Goal: Information Seeking & Learning: Learn about a topic

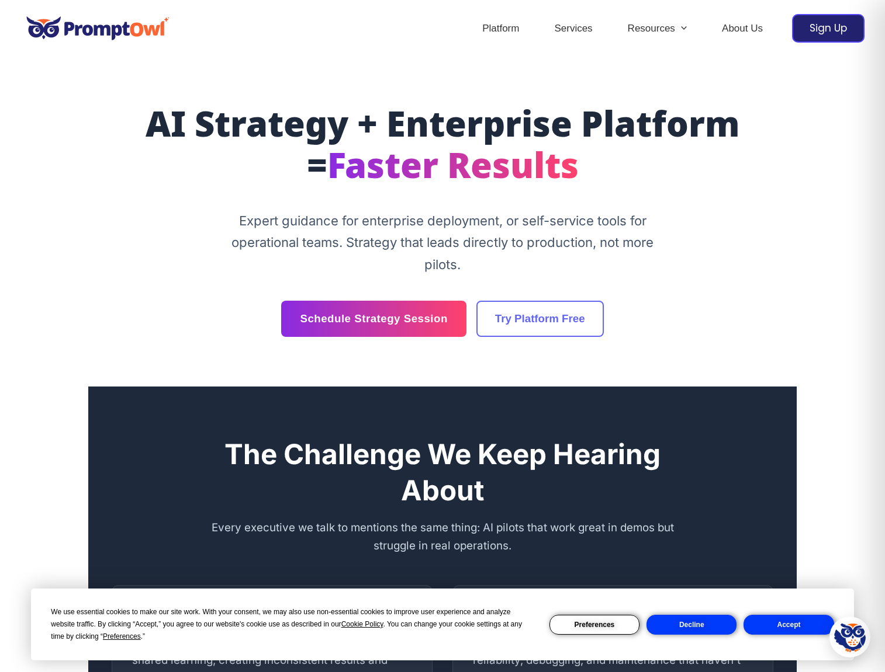
click at [809, 629] on button "Accept" at bounding box center [788, 625] width 90 height 20
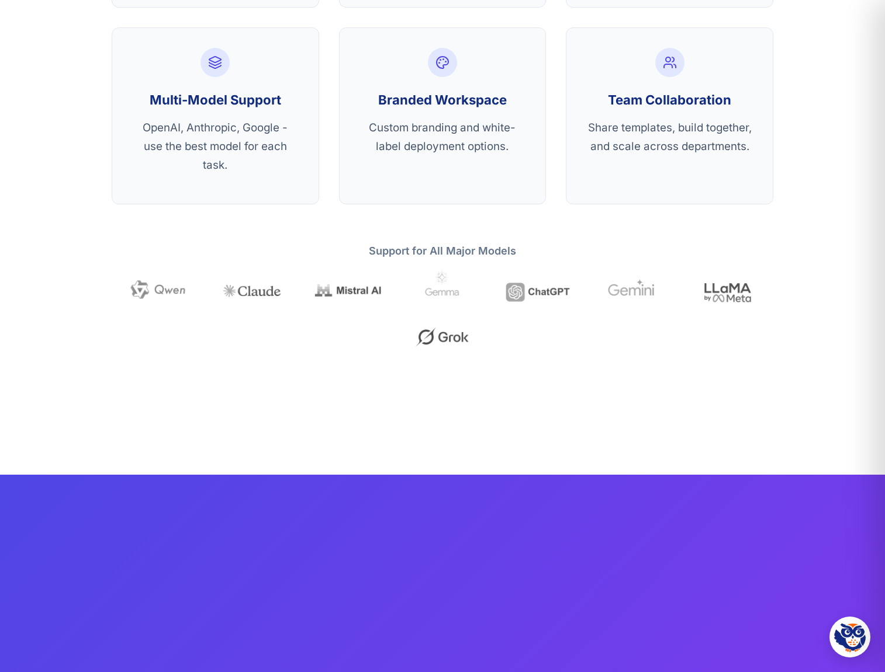
scroll to position [3038, 0]
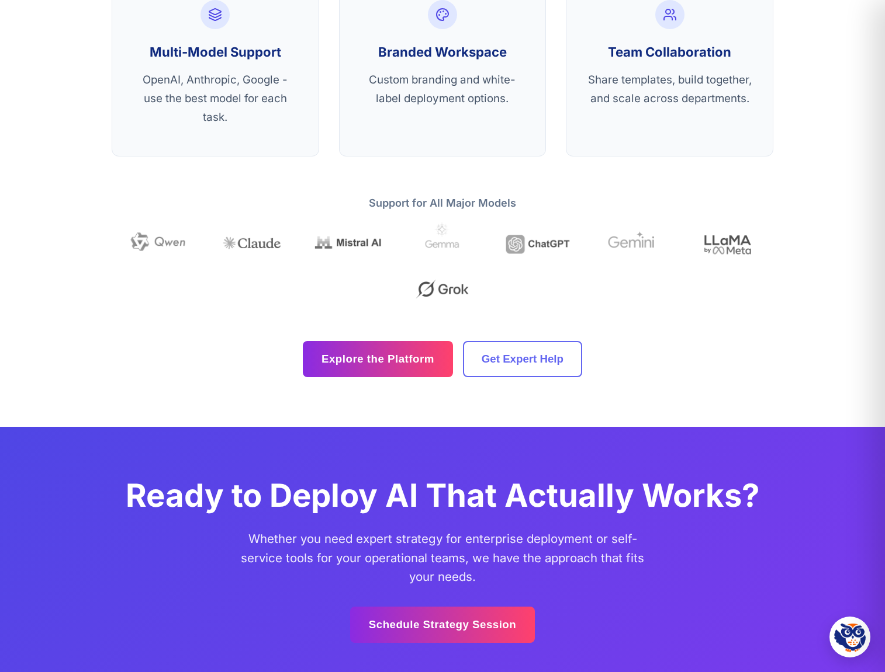
click at [346, 380] on section "The Enterprise AI Platform Built for Real Production Battle-tested infrastructu…" at bounding box center [442, 5] width 708 height 844
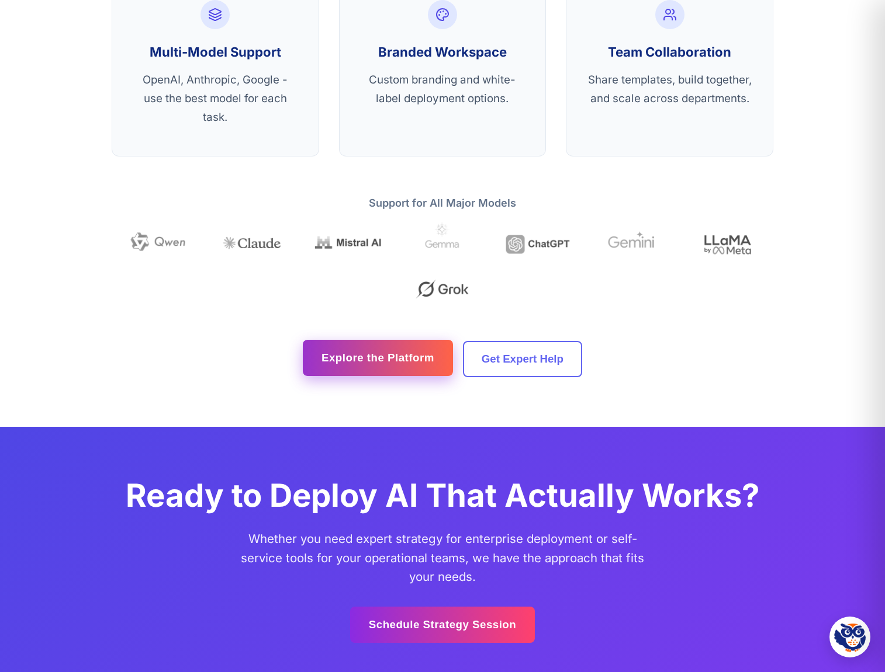
click at [356, 365] on link "Explore the Platform" at bounding box center [378, 358] width 150 height 36
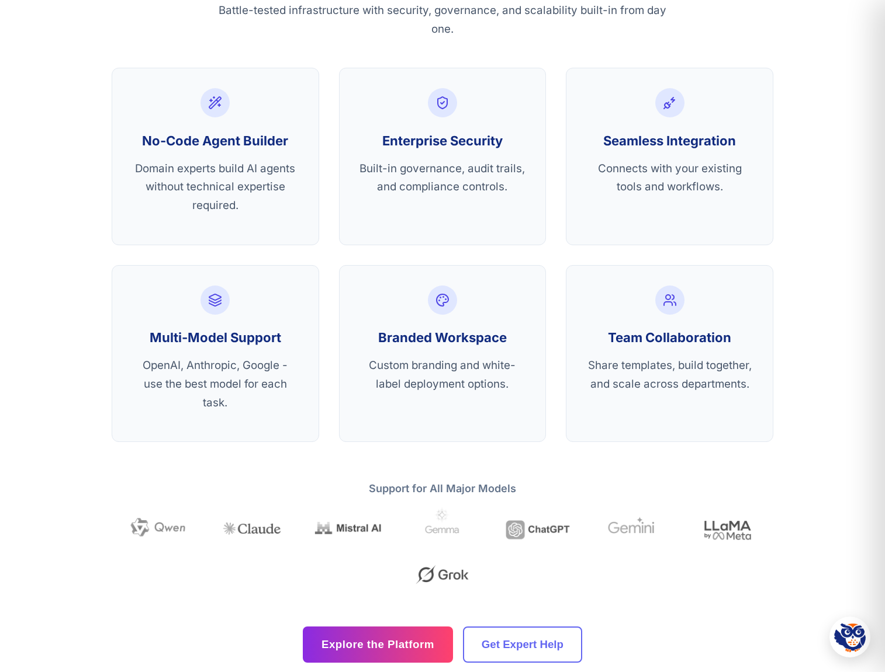
scroll to position [2746, 0]
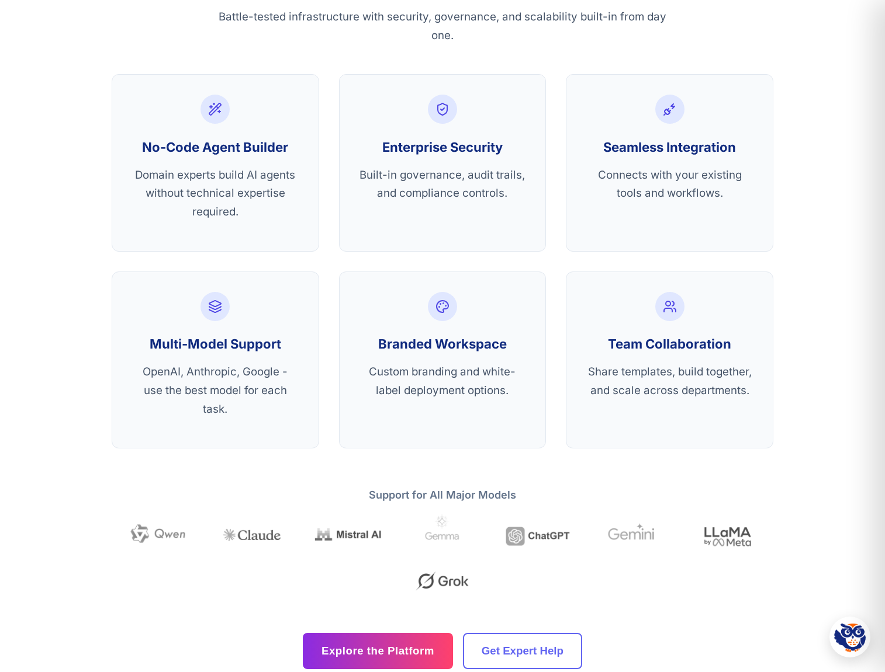
click at [340, 462] on div "The Enterprise AI Platform Built for Real Production Battle-tested infrastructu…" at bounding box center [442, 297] width 701 height 744
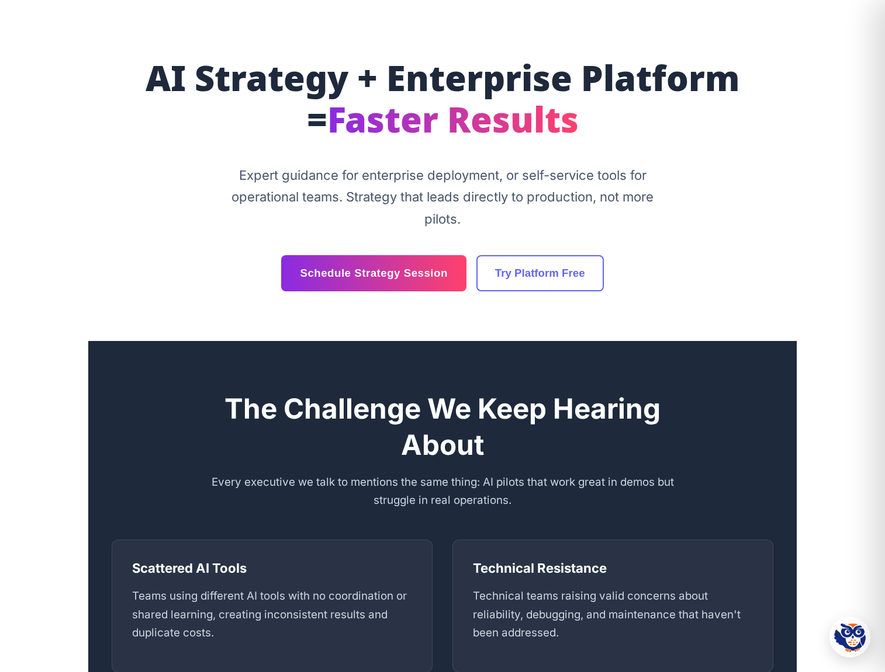
scroll to position [0, 0]
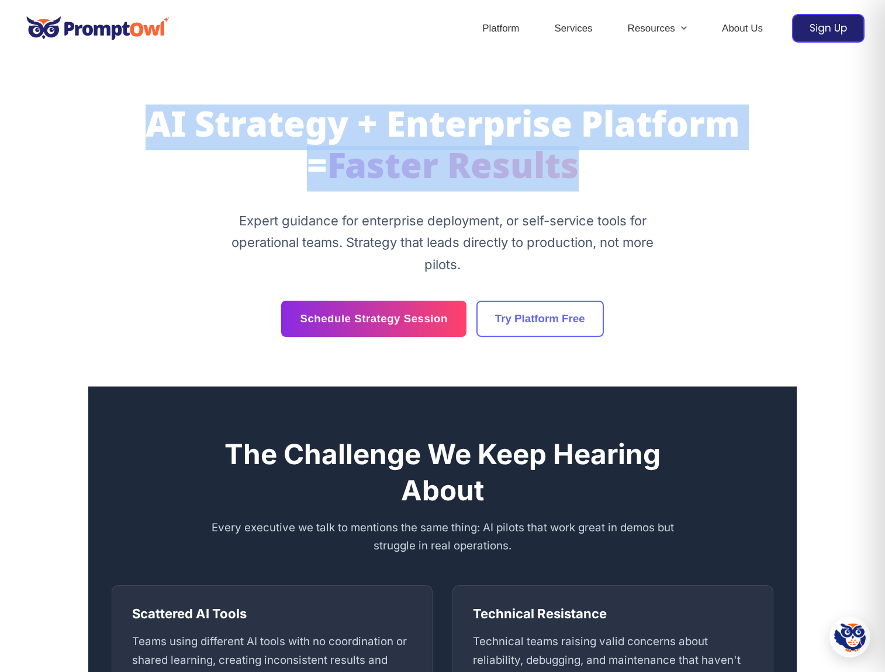
drag, startPoint x: 620, startPoint y: 168, endPoint x: 127, endPoint y: 103, distance: 497.4
click at [129, 103] on section "AI Strategy + Enterprise Platform = Faster Results Expert guidance for enterpri…" at bounding box center [442, 222] width 708 height 330
click at [206, 137] on h1 "AI Strategy + Enterprise Platform = Faster Results" at bounding box center [442, 149] width 661 height 84
click at [351, 183] on span "Faster Results" at bounding box center [452, 169] width 251 height 46
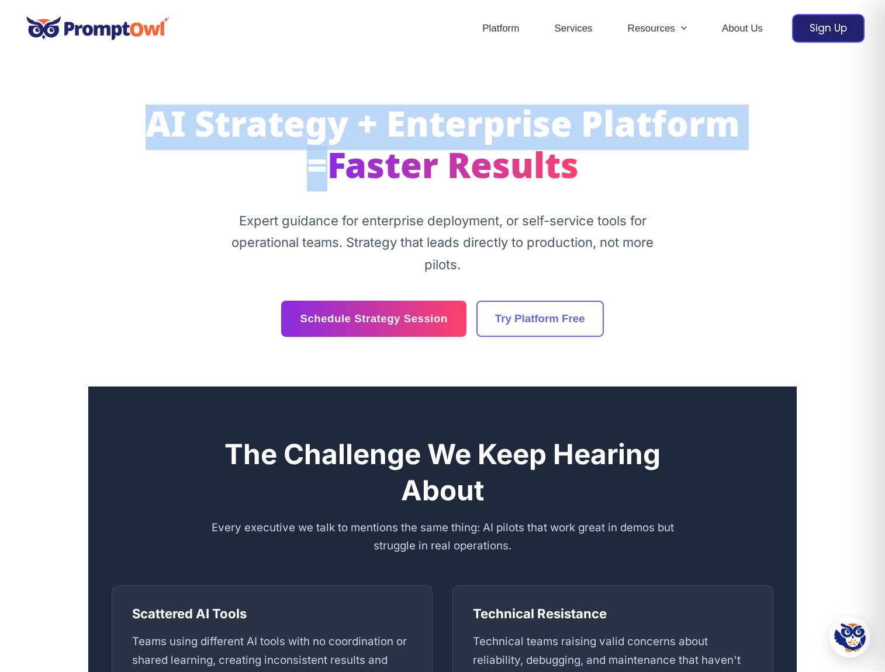
drag, startPoint x: 126, startPoint y: 114, endPoint x: 792, endPoint y: 124, distance: 666.7
click at [792, 124] on div "AI Strategy + Enterprise Platform = Faster Results Expert guidance for enterpri…" at bounding box center [442, 222] width 701 height 230
click at [695, 141] on h1 "AI Strategy + Enterprise Platform = Faster Results" at bounding box center [442, 149] width 661 height 84
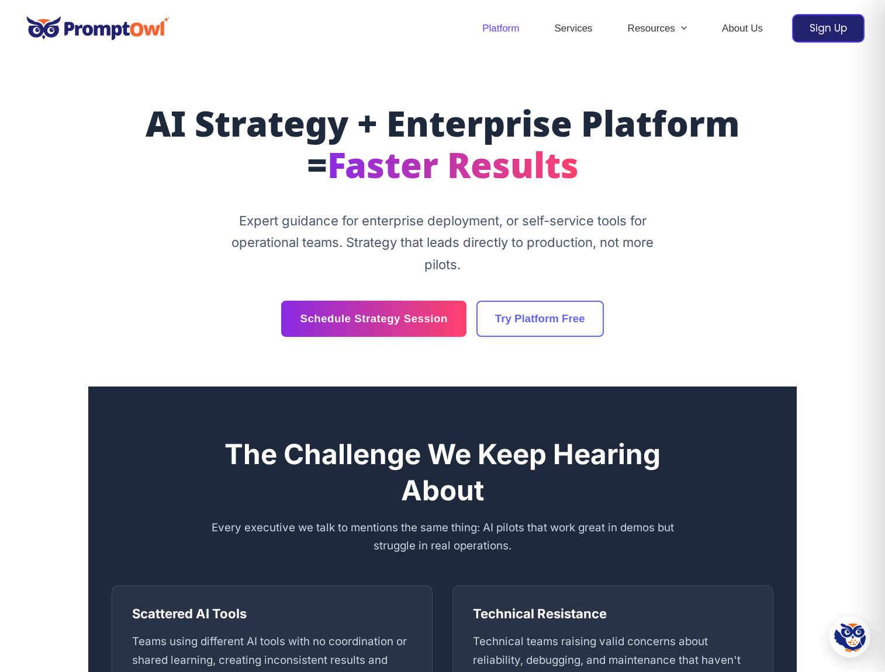
click at [501, 34] on link "Platform" at bounding box center [500, 28] width 72 height 41
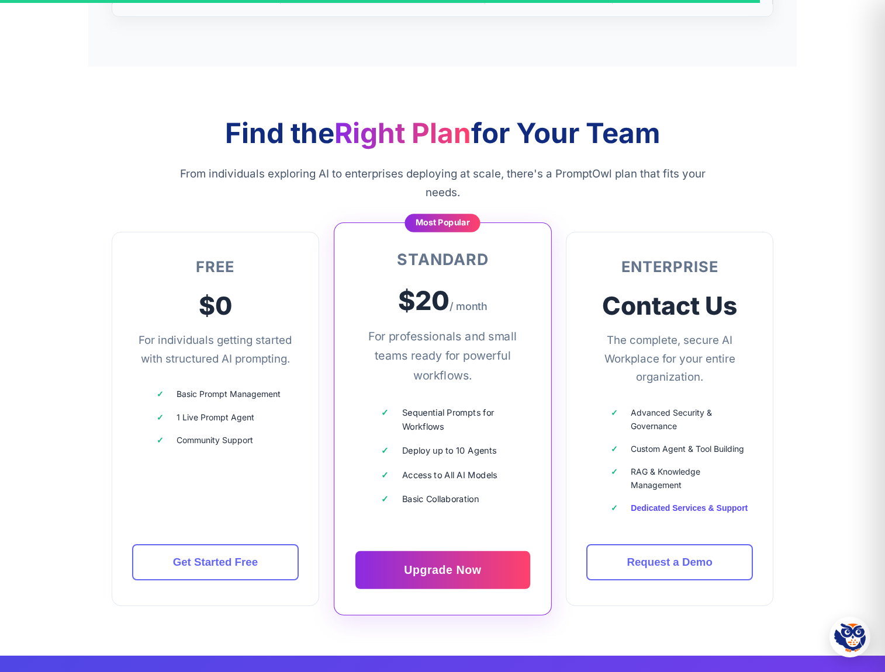
scroll to position [3193, 0]
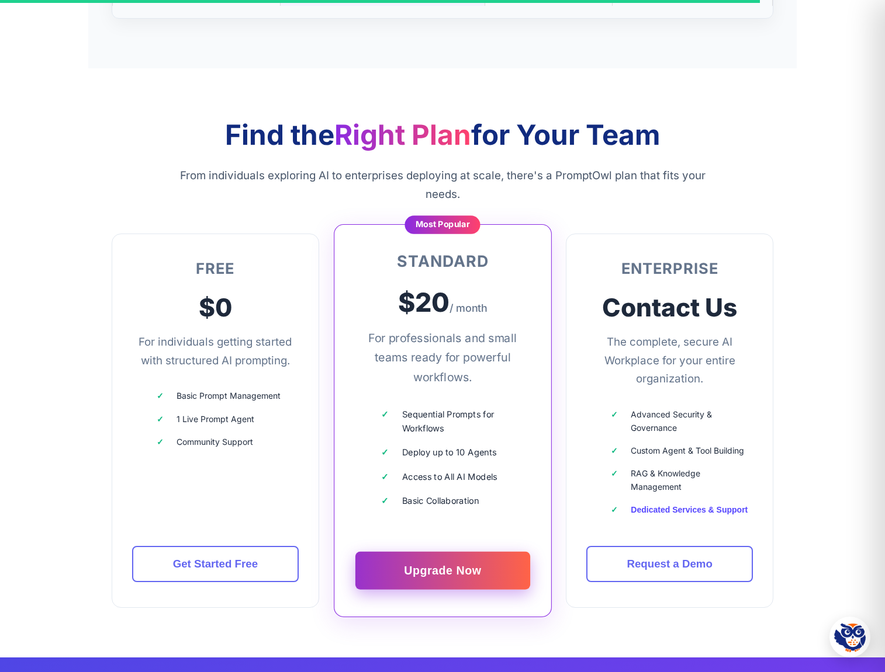
click at [477, 566] on link "Upgrade Now" at bounding box center [442, 571] width 175 height 38
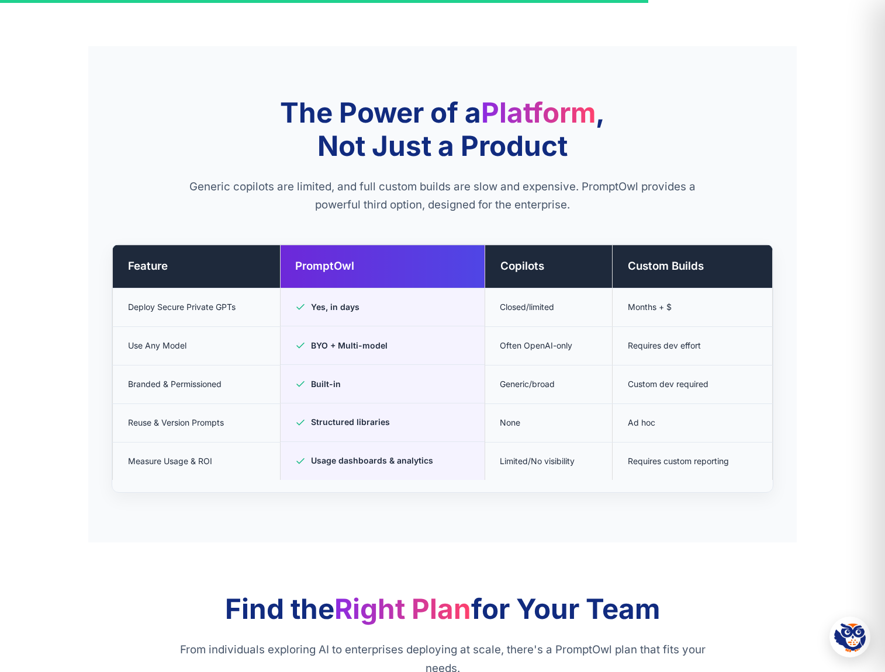
scroll to position [2725, 0]
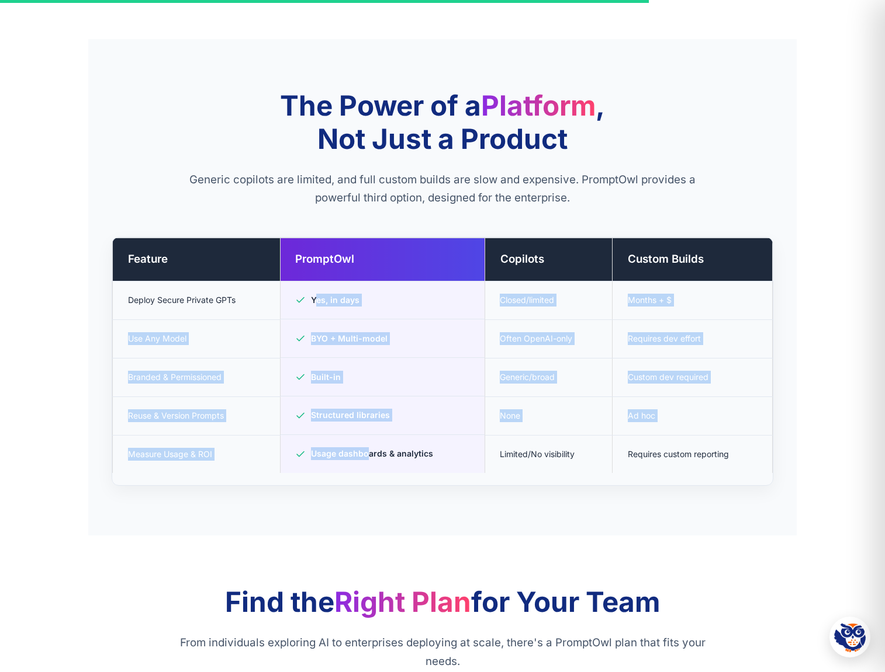
drag, startPoint x: 296, startPoint y: 307, endPoint x: 366, endPoint y: 455, distance: 163.1
click at [366, 455] on tbody "Deploy Secure Private GPTs Yes, in days Closed/limited Months + $ Use Any Model…" at bounding box center [443, 377] width 660 height 192
click at [366, 455] on td "Usage dashboards & analytics" at bounding box center [382, 454] width 204 height 38
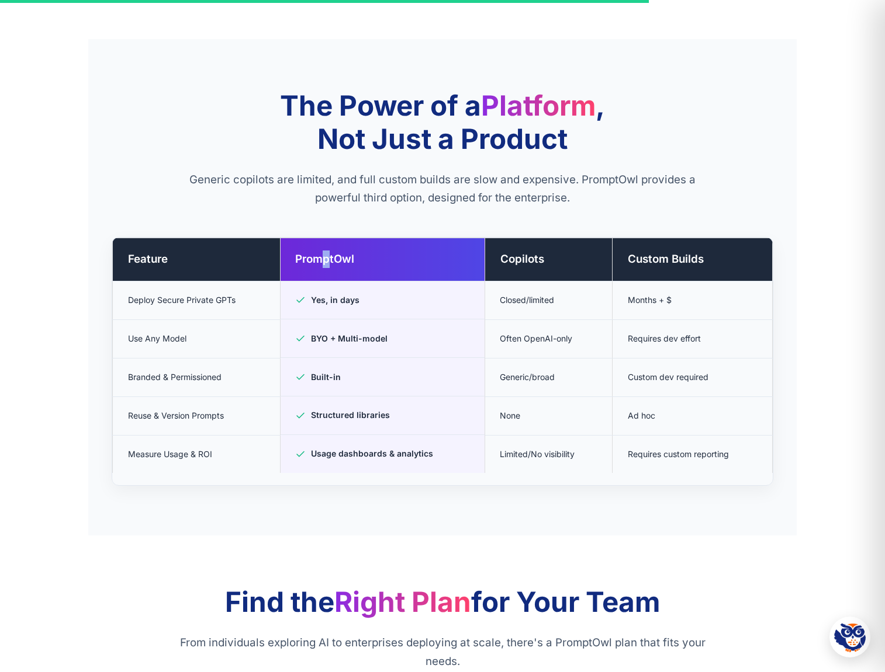
click at [331, 244] on th "PromptOwl" at bounding box center [382, 259] width 204 height 43
click at [300, 314] on td "Yes, in days" at bounding box center [382, 301] width 204 height 39
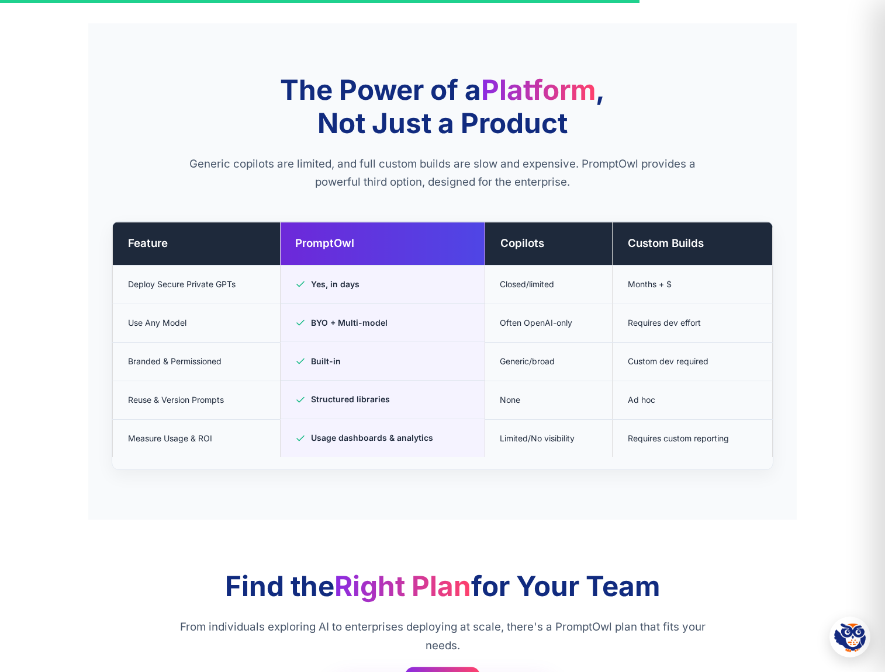
scroll to position [2746, 0]
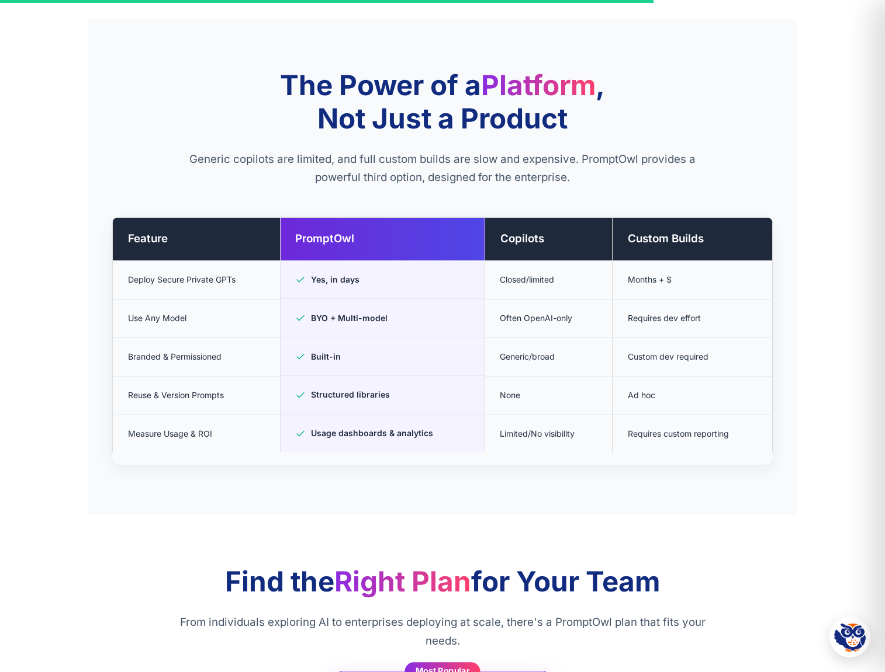
click at [353, 432] on td "Usage dashboards & analytics" at bounding box center [382, 434] width 204 height 38
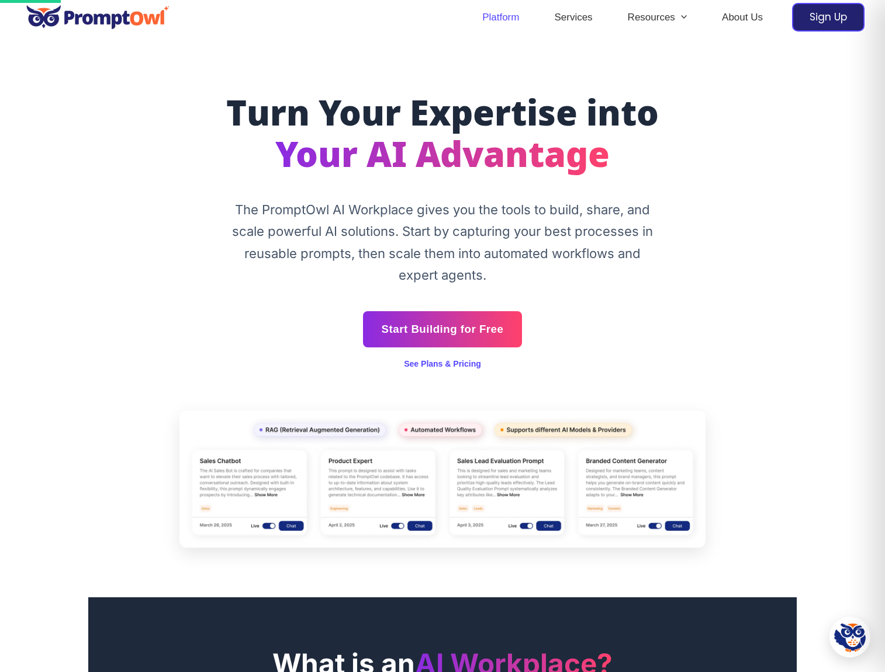
scroll to position [0, 0]
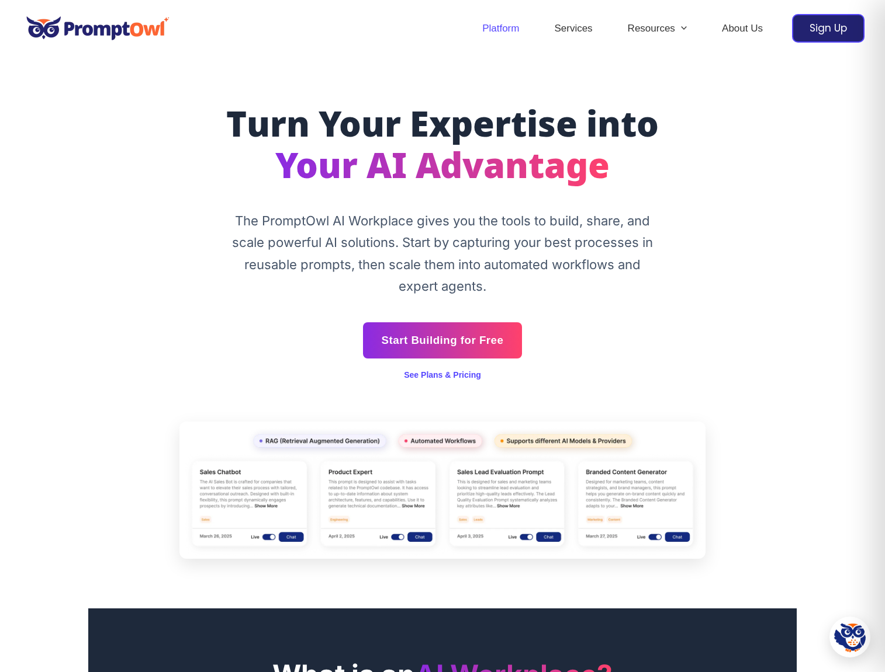
click at [354, 255] on p "The PromptOwl AI Workplace gives you the tools to build, share, and scale power…" at bounding box center [442, 254] width 438 height 88
click at [428, 265] on p "The PromptOwl AI Workplace gives you the tools to build, share, and scale power…" at bounding box center [442, 254] width 438 height 88
click at [689, 331] on div "Start Building for Free" at bounding box center [442, 340] width 661 height 36
click at [566, 221] on p "The PromptOwl AI Workplace gives you the tools to build, share, and scale power…" at bounding box center [442, 254] width 438 height 88
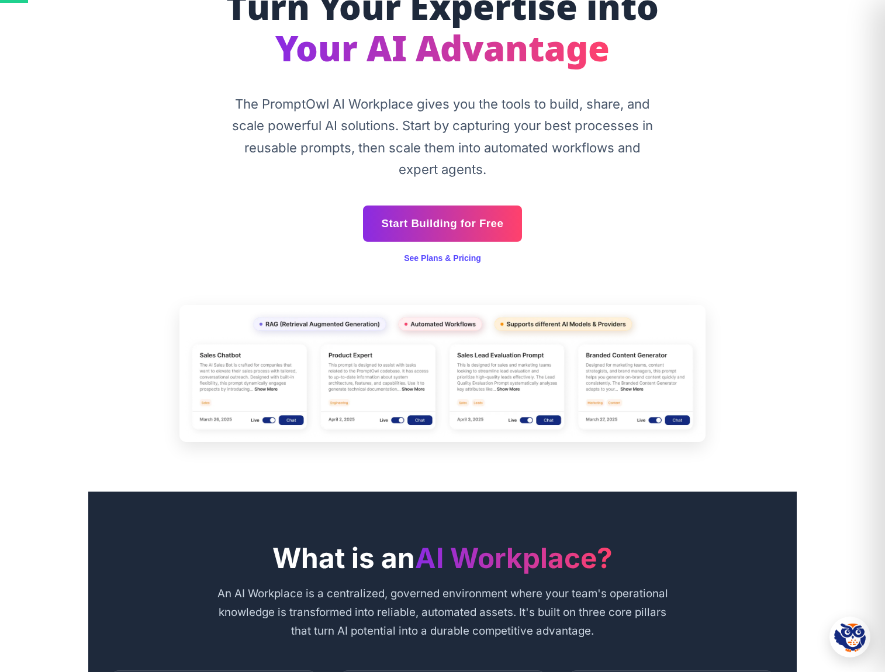
click at [486, 256] on div "See Plans & Pricing" at bounding box center [442, 258] width 661 height 13
click at [475, 260] on link "See Plans & Pricing" at bounding box center [442, 258] width 77 height 9
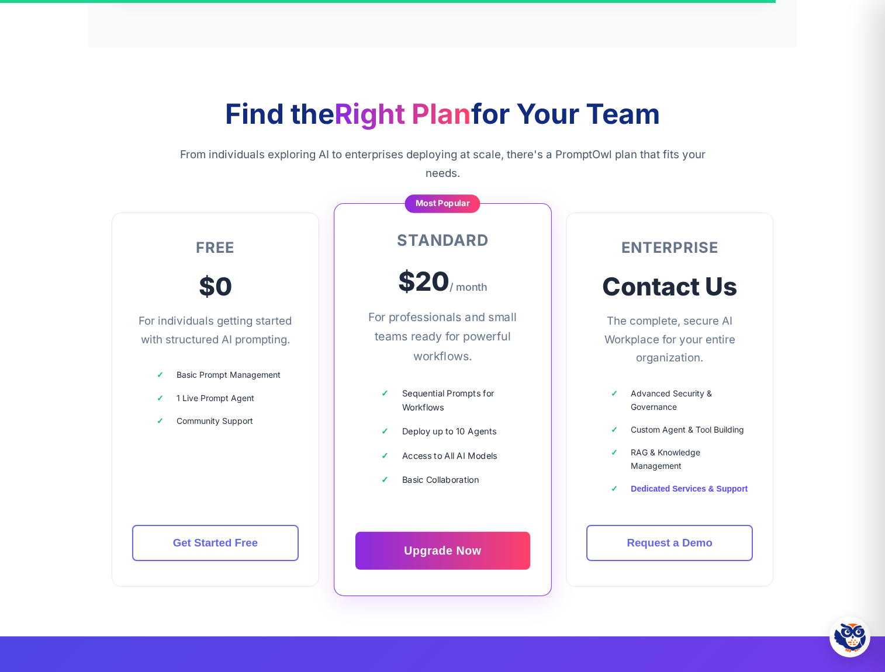
scroll to position [3261, 0]
